Goal: Navigation & Orientation: Find specific page/section

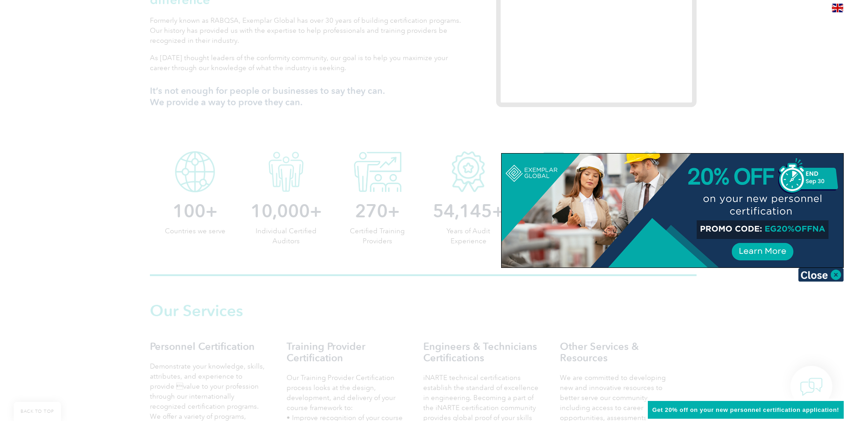
scroll to position [273, 0]
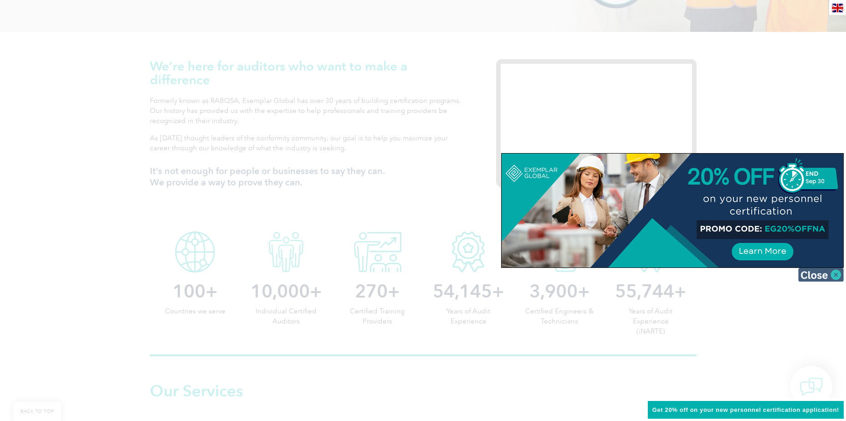
click at [807, 277] on img at bounding box center [821, 275] width 46 height 14
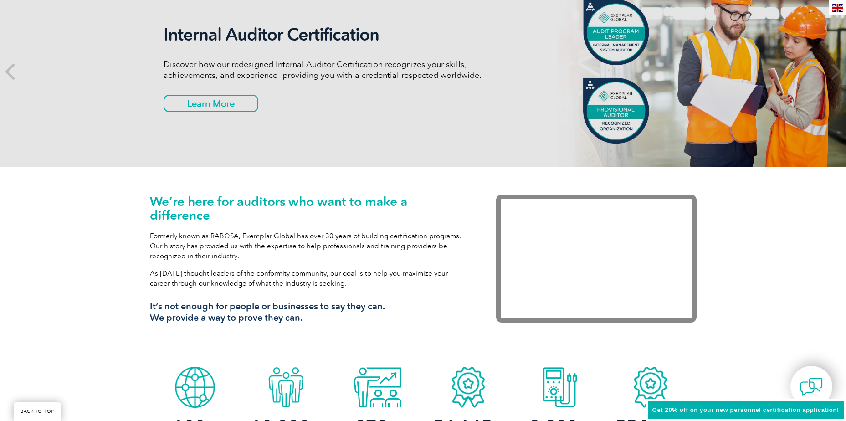
scroll to position [0, 0]
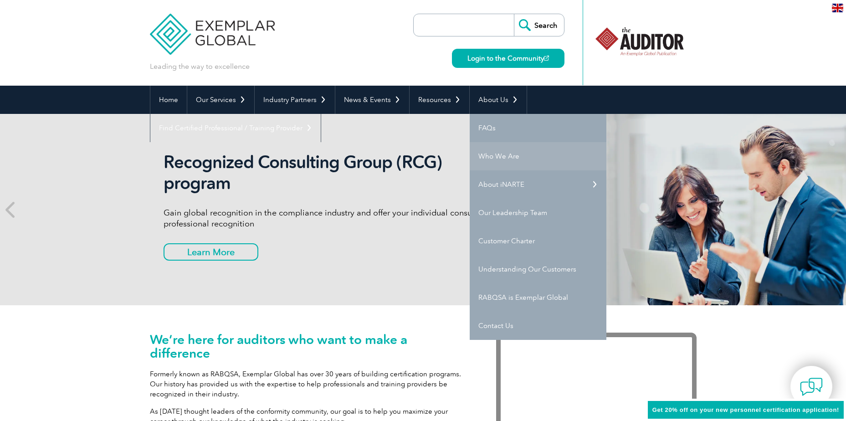
click at [493, 156] on link "Who We Are" at bounding box center [538, 156] width 137 height 28
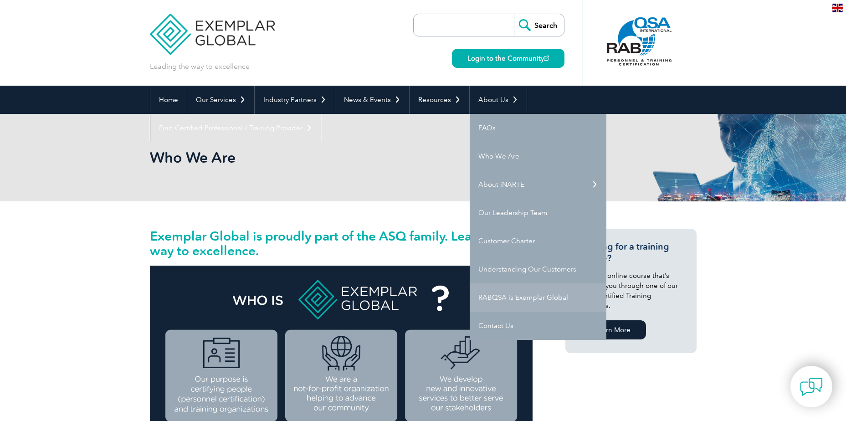
click at [513, 295] on link "RABQSA is Exemplar Global" at bounding box center [538, 297] width 137 height 28
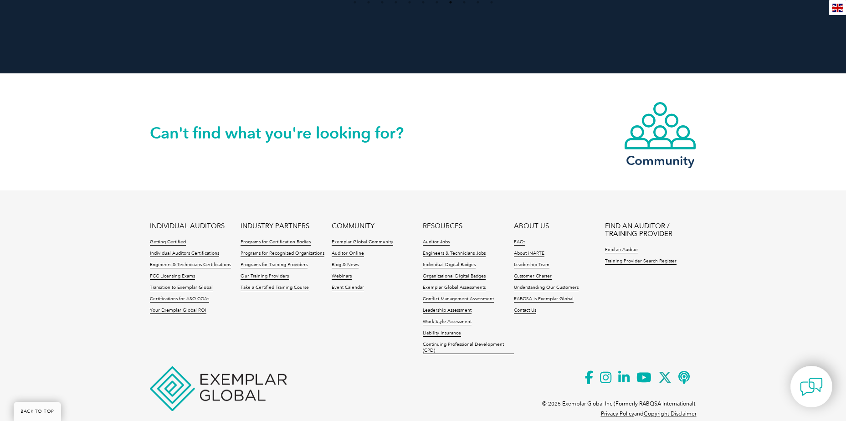
scroll to position [823, 0]
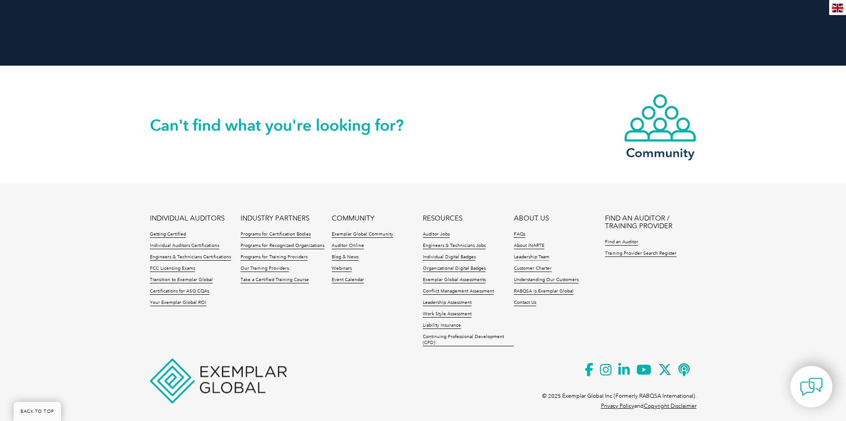
click at [533, 254] on link "Leadership Team" at bounding box center [532, 257] width 36 height 6
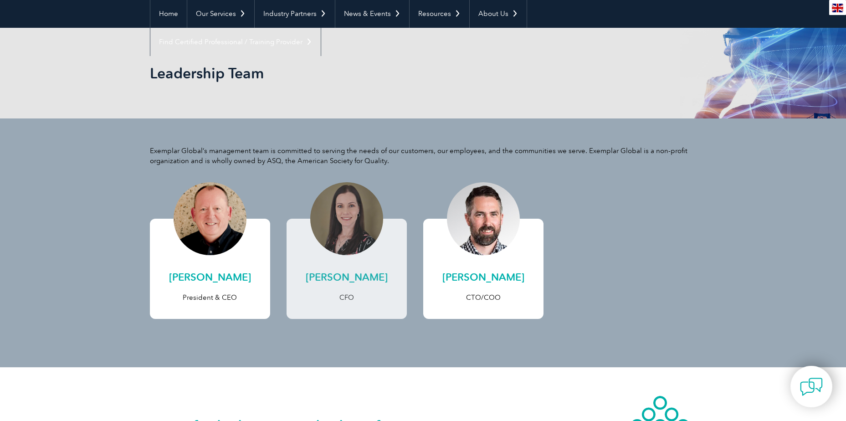
scroll to position [91, 0]
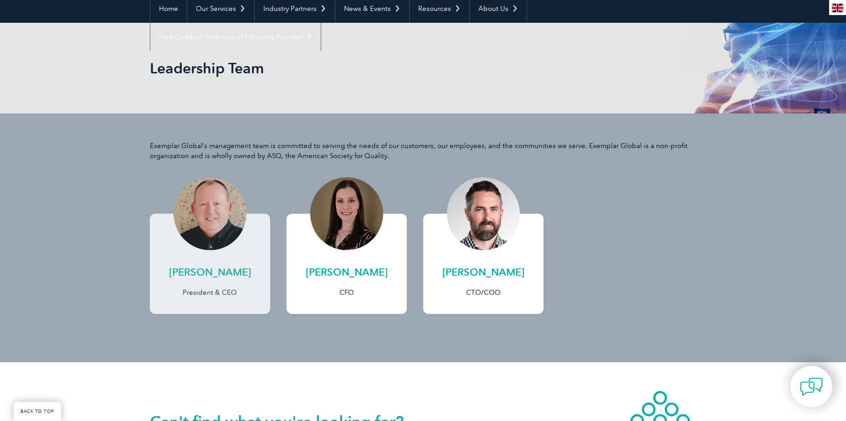
click at [212, 273] on h2 "Andrew Baines" at bounding box center [210, 272] width 102 height 15
